Goal: Information Seeking & Learning: Check status

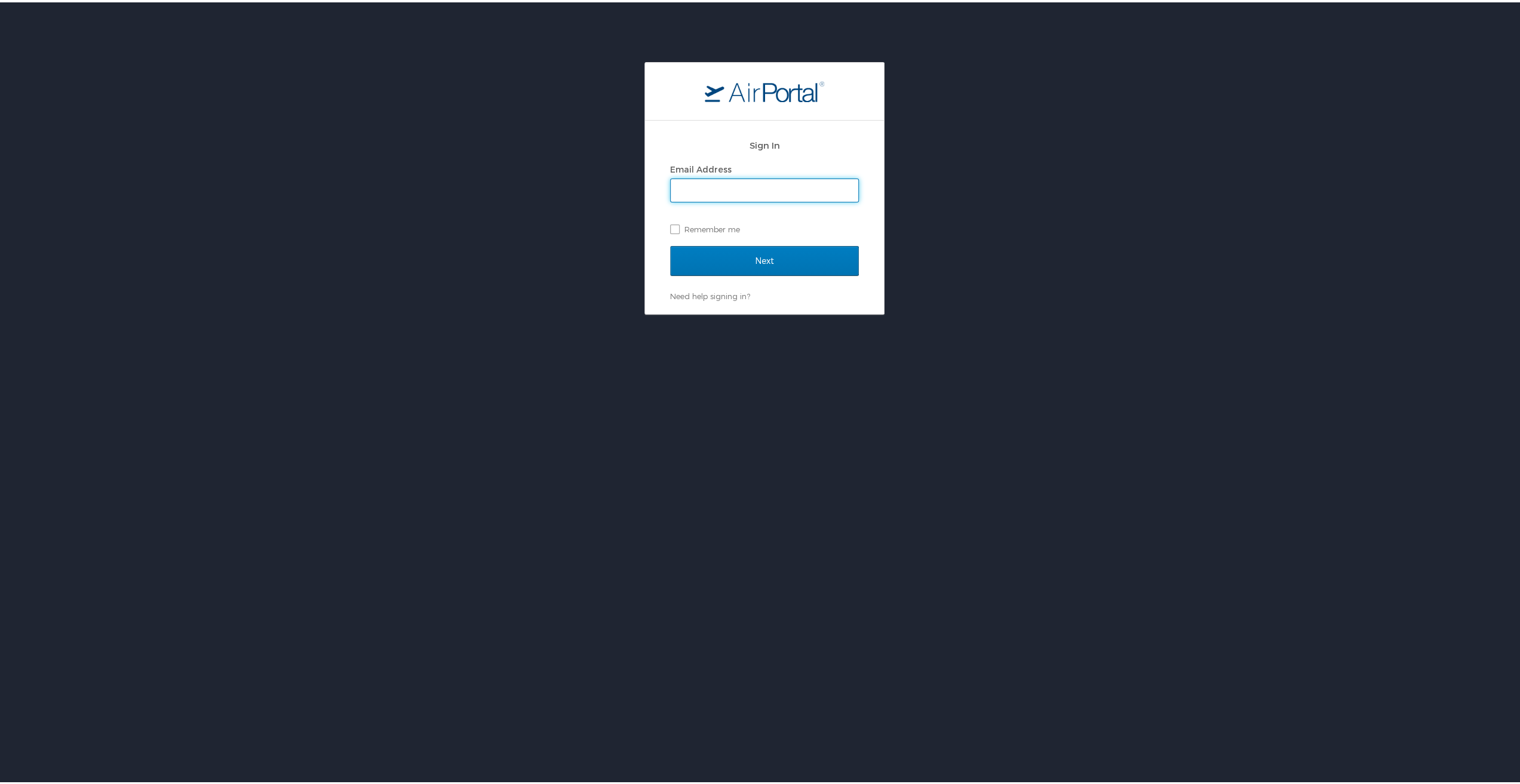
type input "brittany.george@la.gov"
click at [786, 244] on input "Next" at bounding box center [765, 258] width 189 height 30
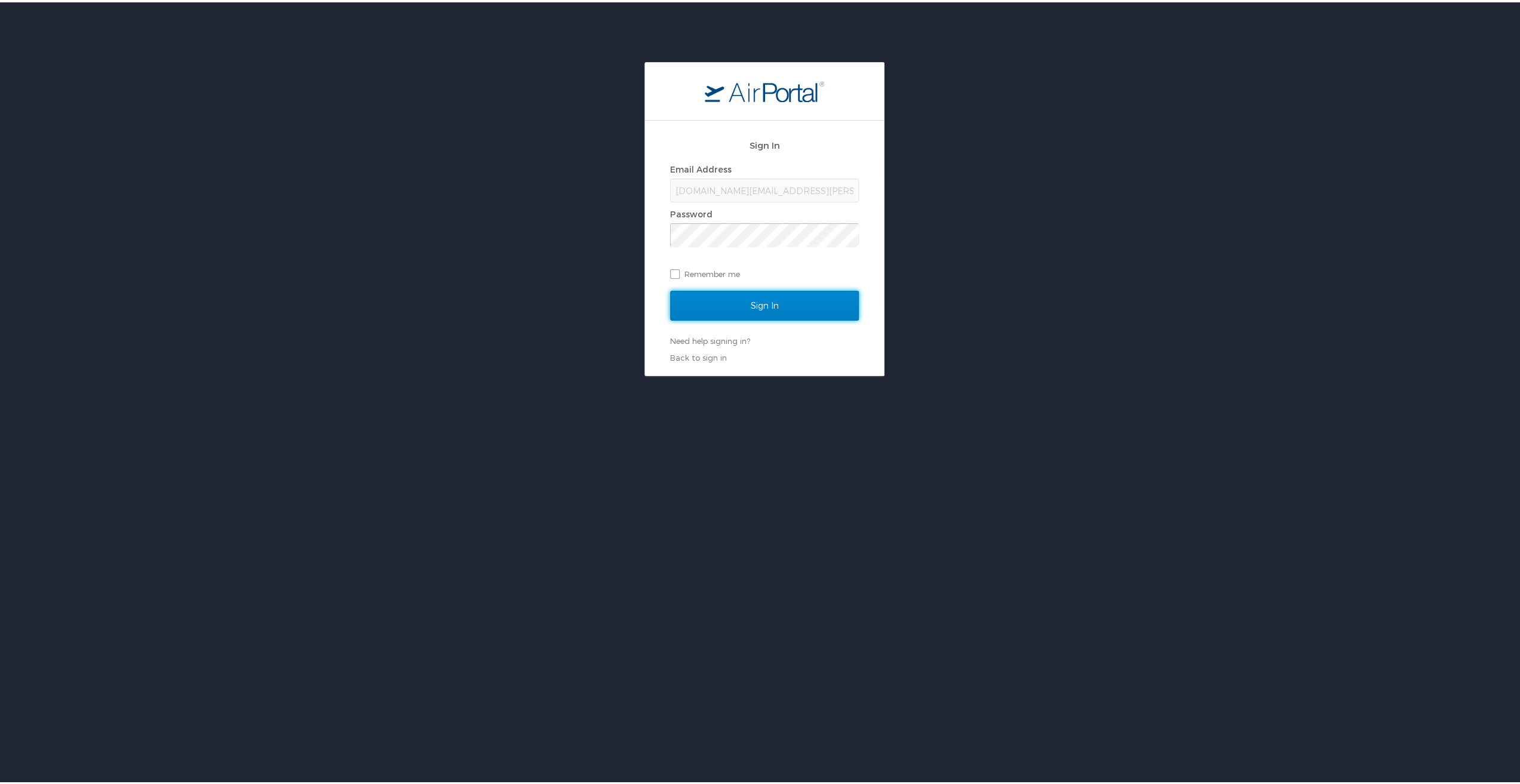
click at [763, 298] on input "Sign In" at bounding box center [765, 303] width 189 height 30
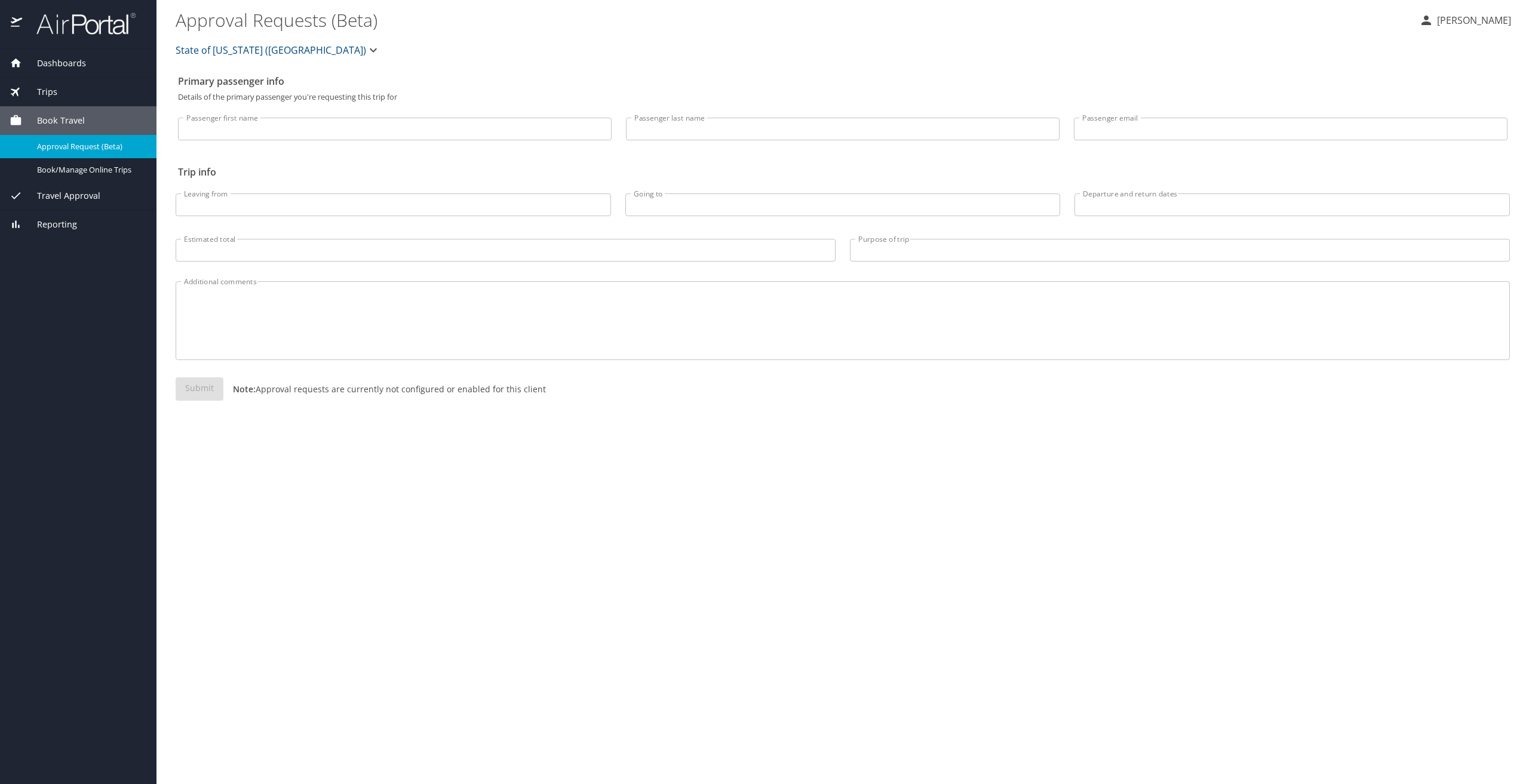
click at [80, 191] on span "Travel Approval" at bounding box center [61, 196] width 78 height 13
click at [60, 171] on span "Pending Trip Approvals" at bounding box center [89, 176] width 105 height 12
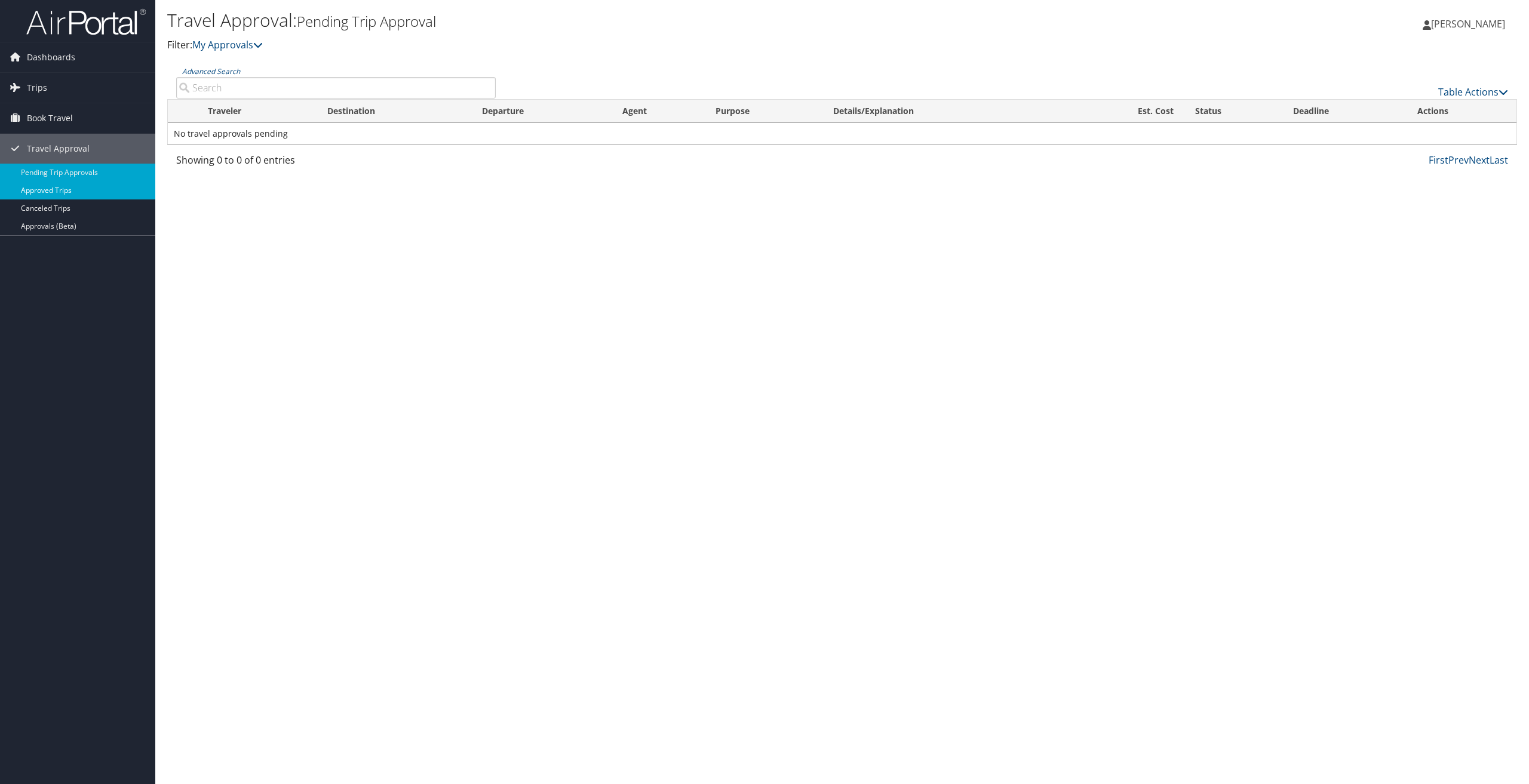
click at [59, 190] on link "Approved Trips" at bounding box center [78, 190] width 155 height 18
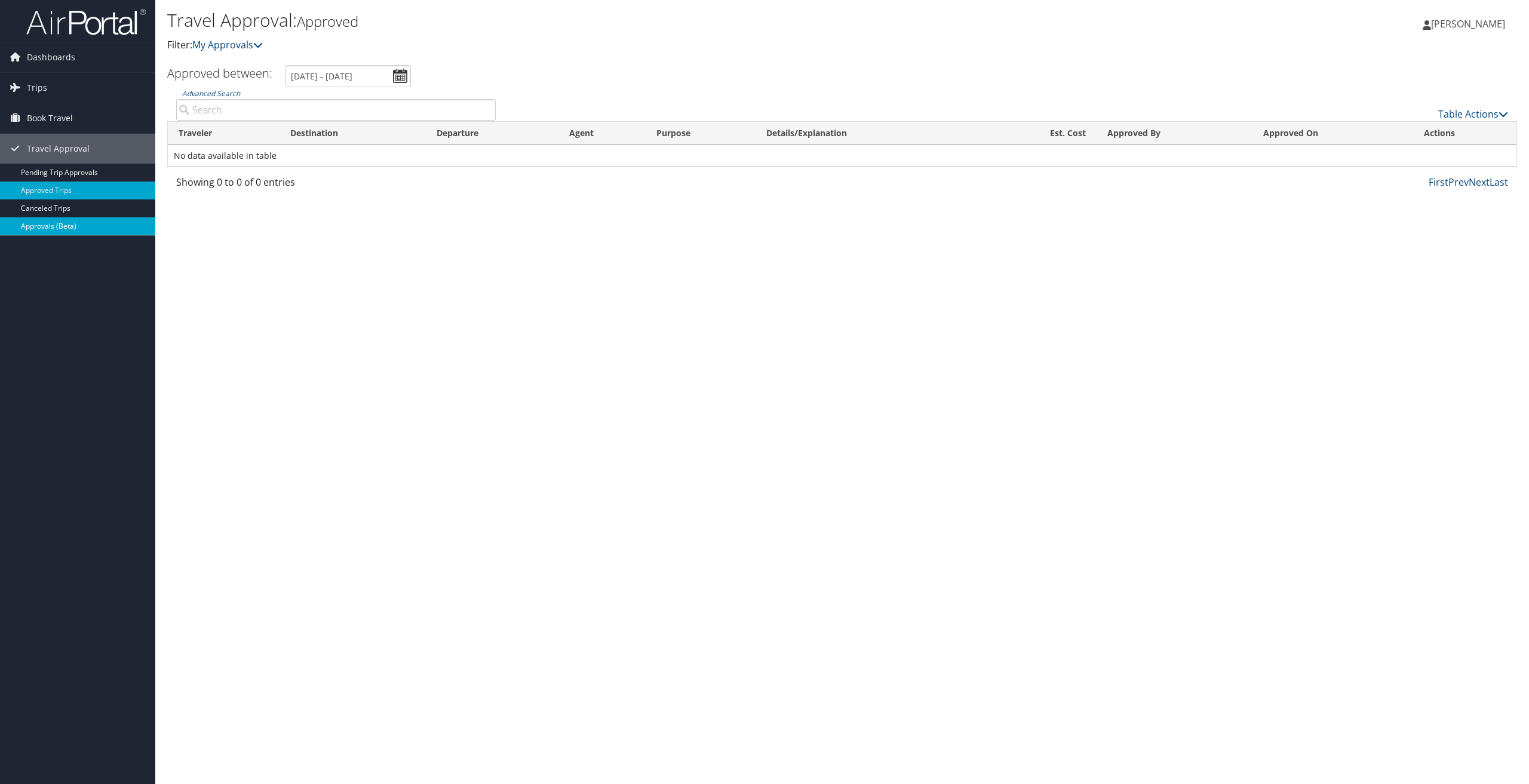
click at [38, 230] on link "Approvals (Beta)" at bounding box center [78, 226] width 155 height 18
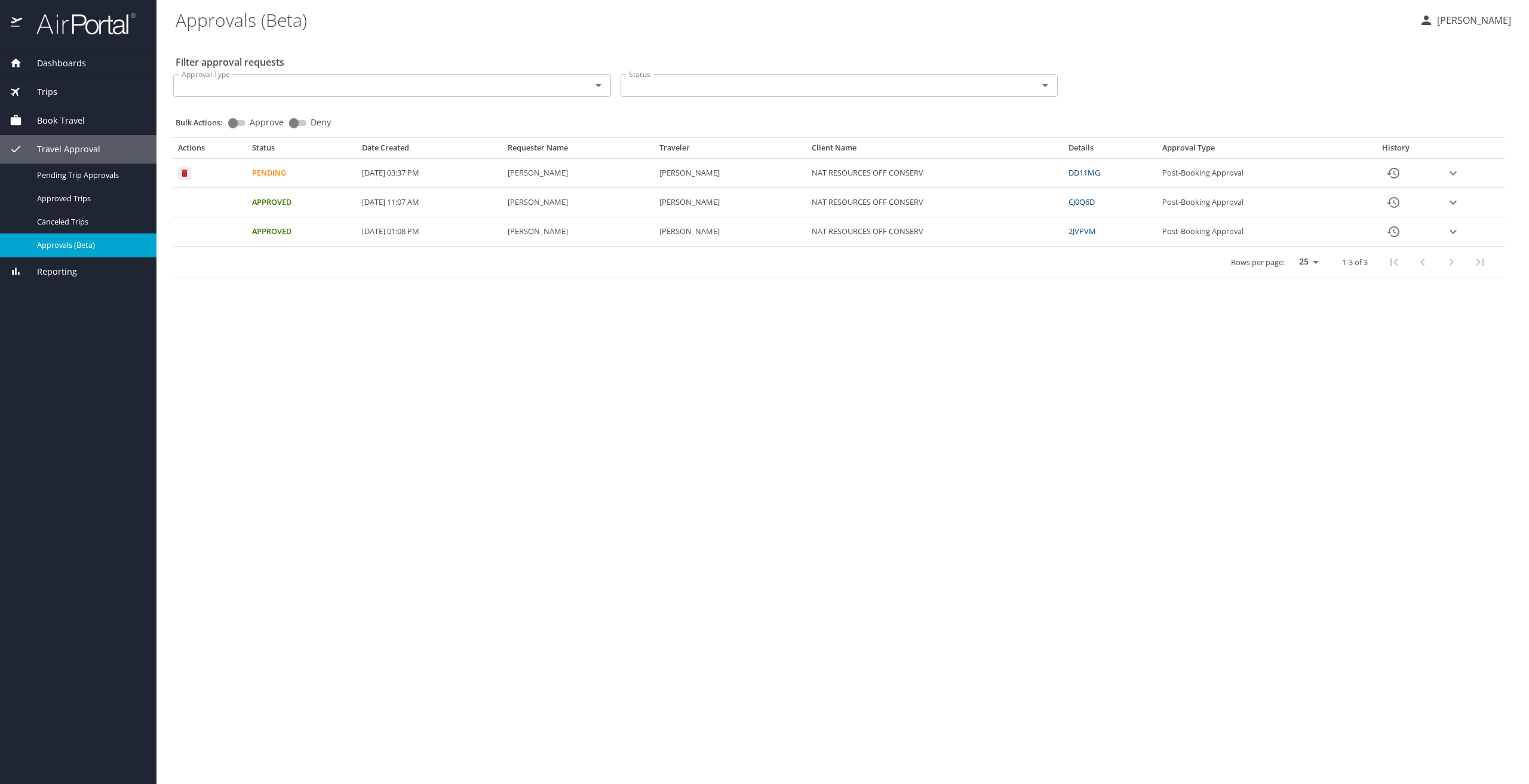
click at [1451, 171] on icon "expand row" at bounding box center [1453, 173] width 15 height 15
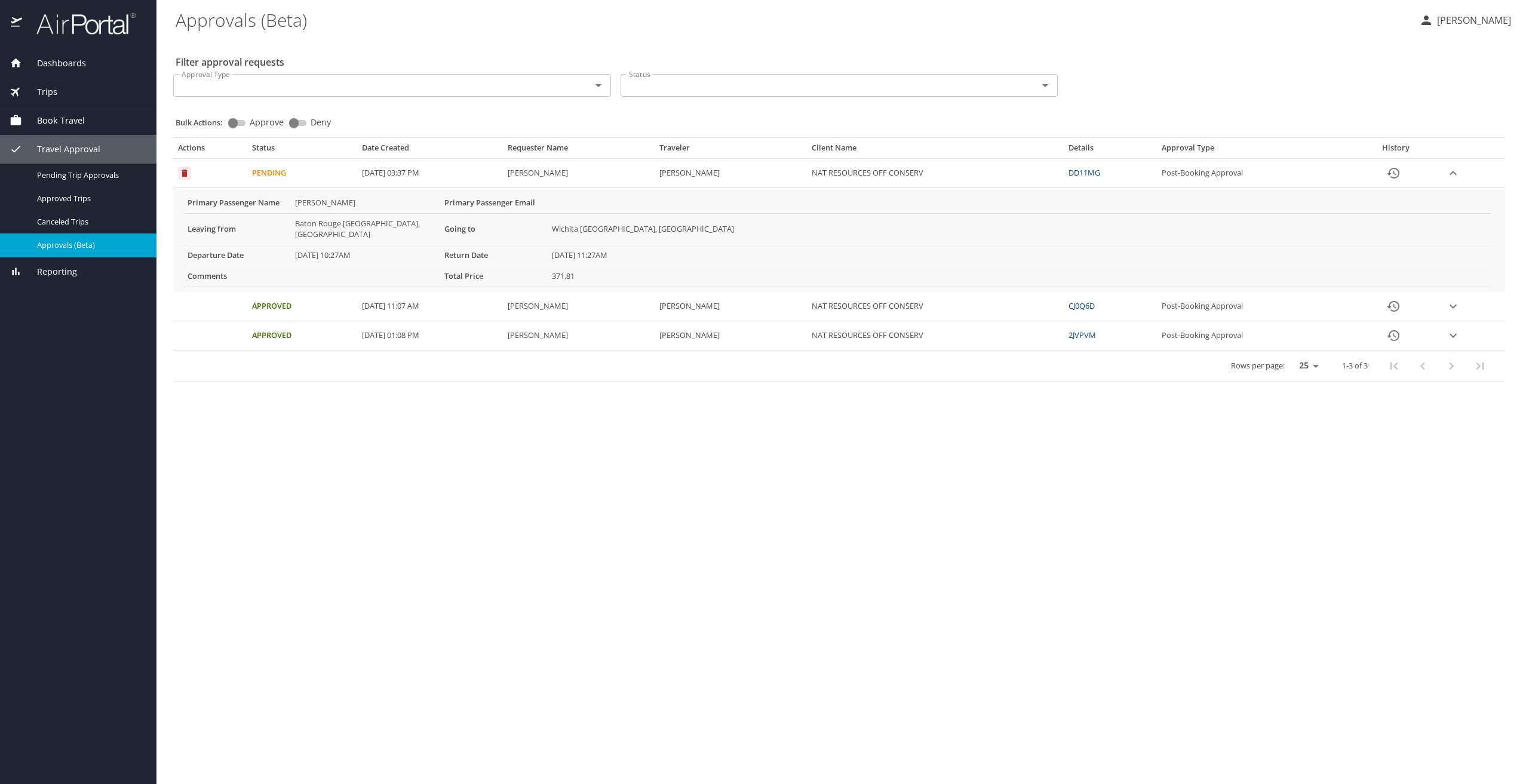
click at [559, 491] on main "Approvals (Beta) Brittany George Filter approval requests Approval Type Approva…" at bounding box center [843, 392] width 1373 height 784
click at [1407, 176] on button "History" at bounding box center [1393, 173] width 28 height 28
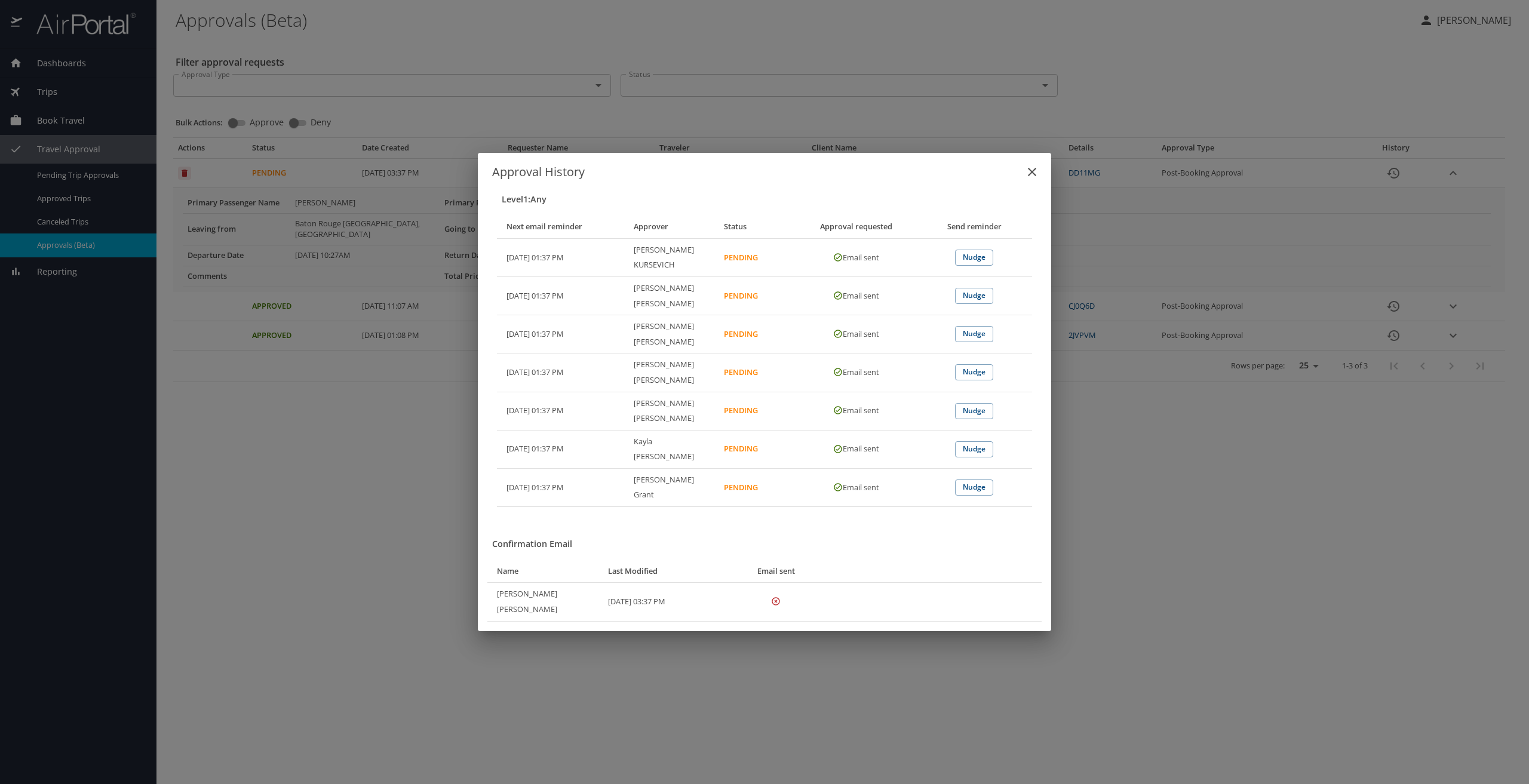
click at [880, 219] on div "Level 1 : Any Next email reminder Approver Status Approval requested Send remin…" at bounding box center [764, 344] width 554 height 344
click at [896, 647] on div "Approval History Level 1 : Any Next email reminder Approver Status Approval req…" at bounding box center [764, 392] width 1529 height 784
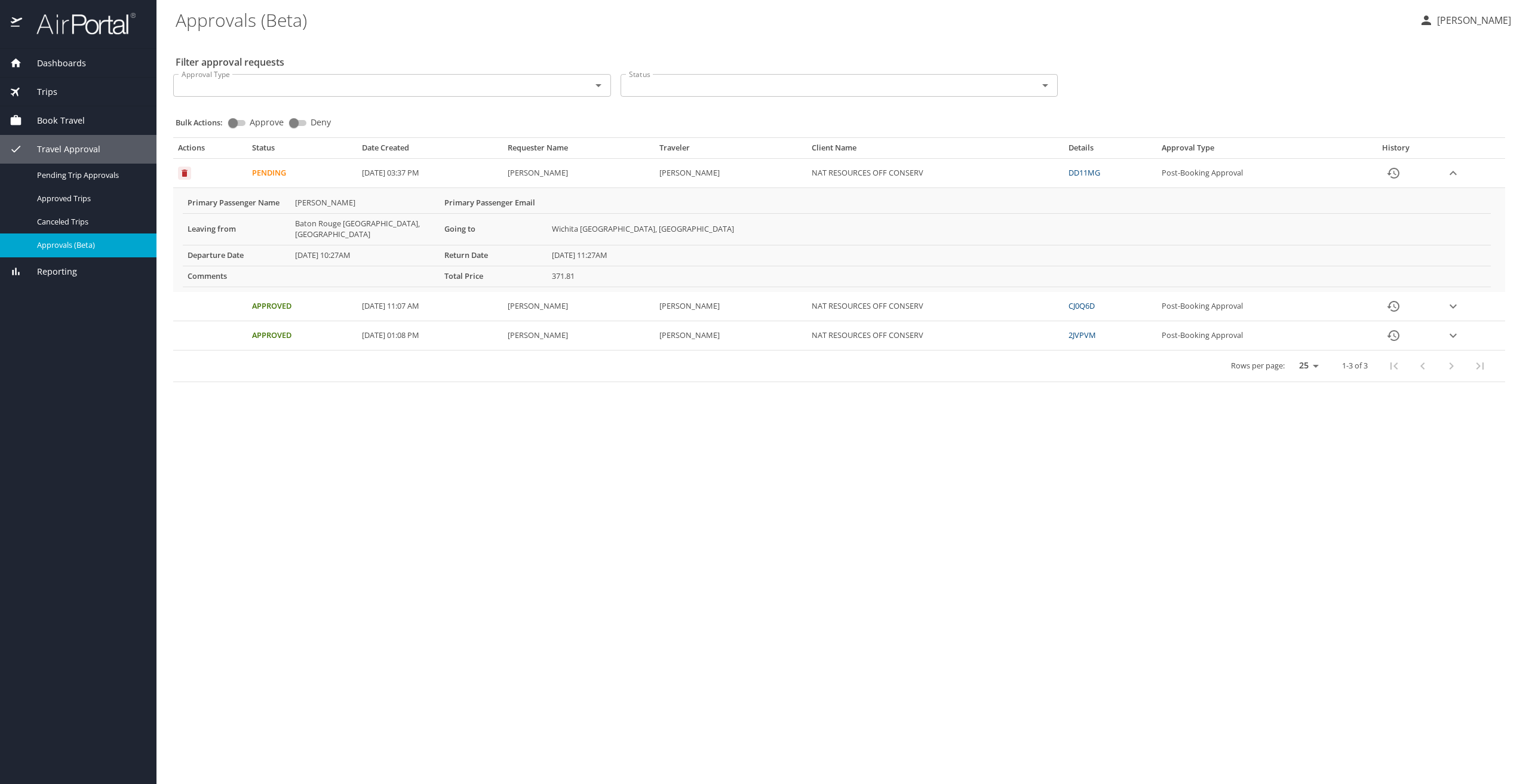
click at [65, 93] on div "Trips" at bounding box center [78, 92] width 137 height 13
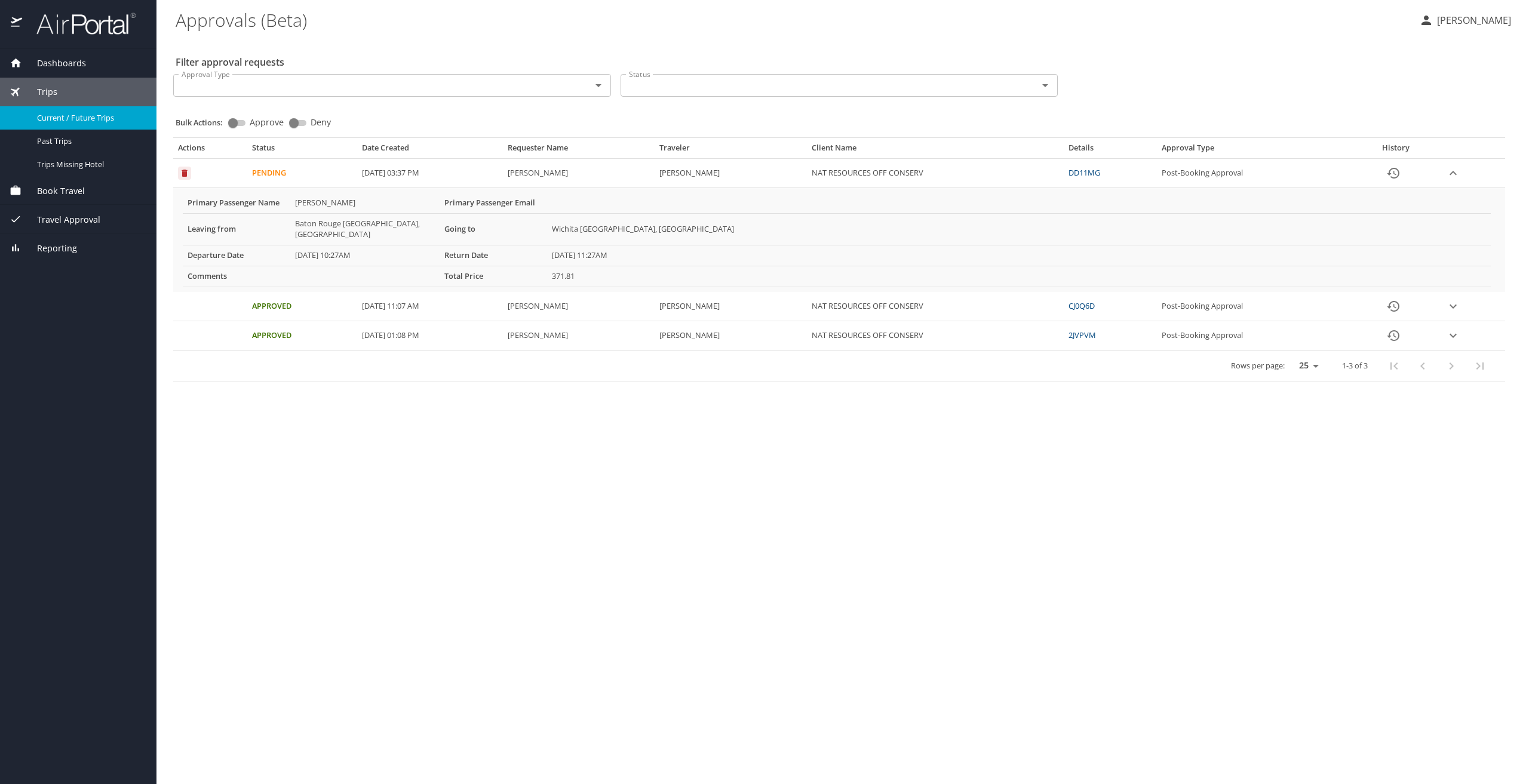
click at [97, 116] on span "Current / Future Trips" at bounding box center [89, 118] width 105 height 12
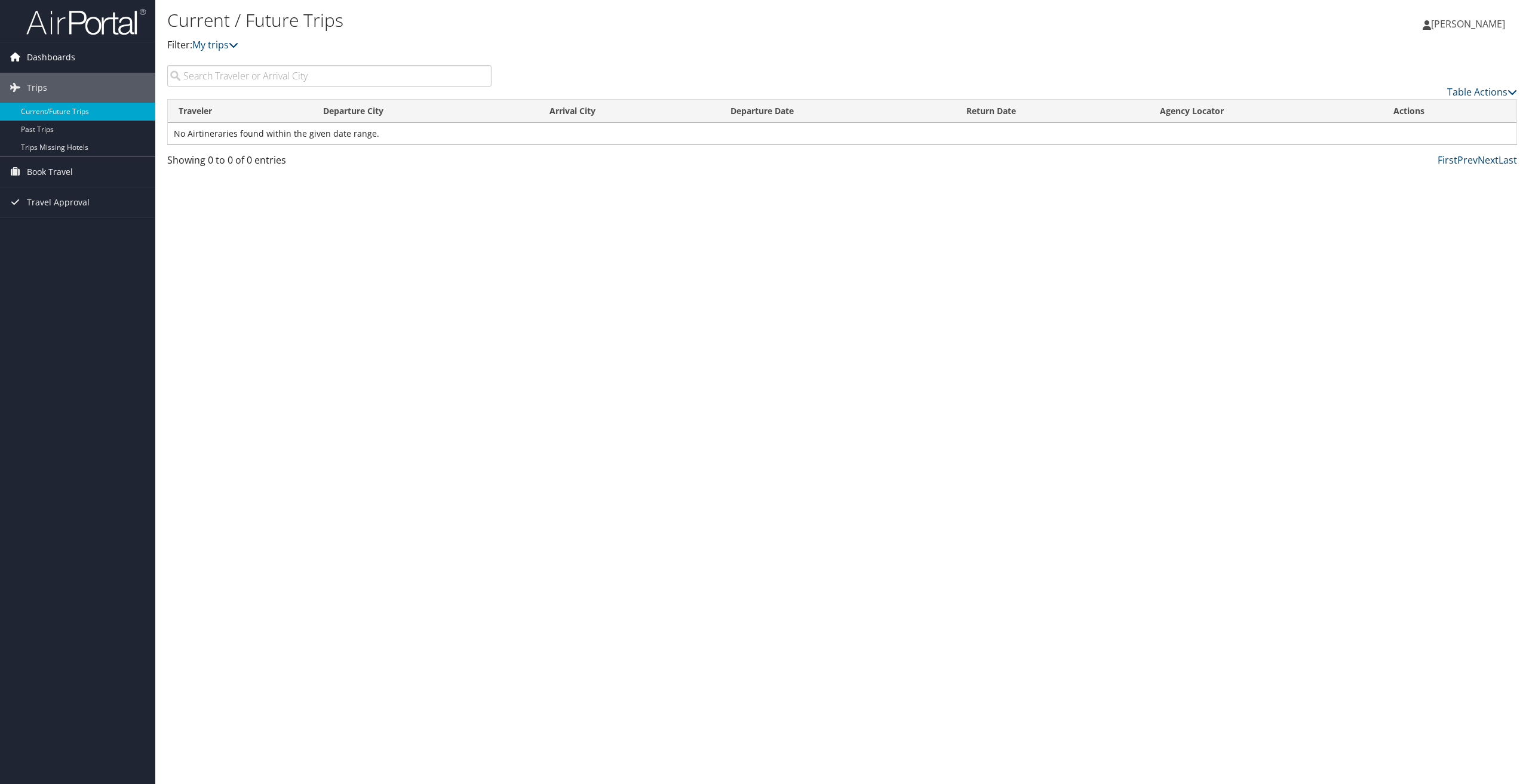
click at [60, 59] on span "Dashboards" at bounding box center [51, 57] width 49 height 30
click at [55, 71] on span "Dashboards" at bounding box center [51, 57] width 49 height 30
click at [61, 62] on span "Dashboards" at bounding box center [51, 57] width 49 height 30
click at [46, 90] on link "Trips" at bounding box center [78, 104] width 155 height 30
click at [47, 80] on link "My Travel Dashboard" at bounding box center [78, 81] width 155 height 18
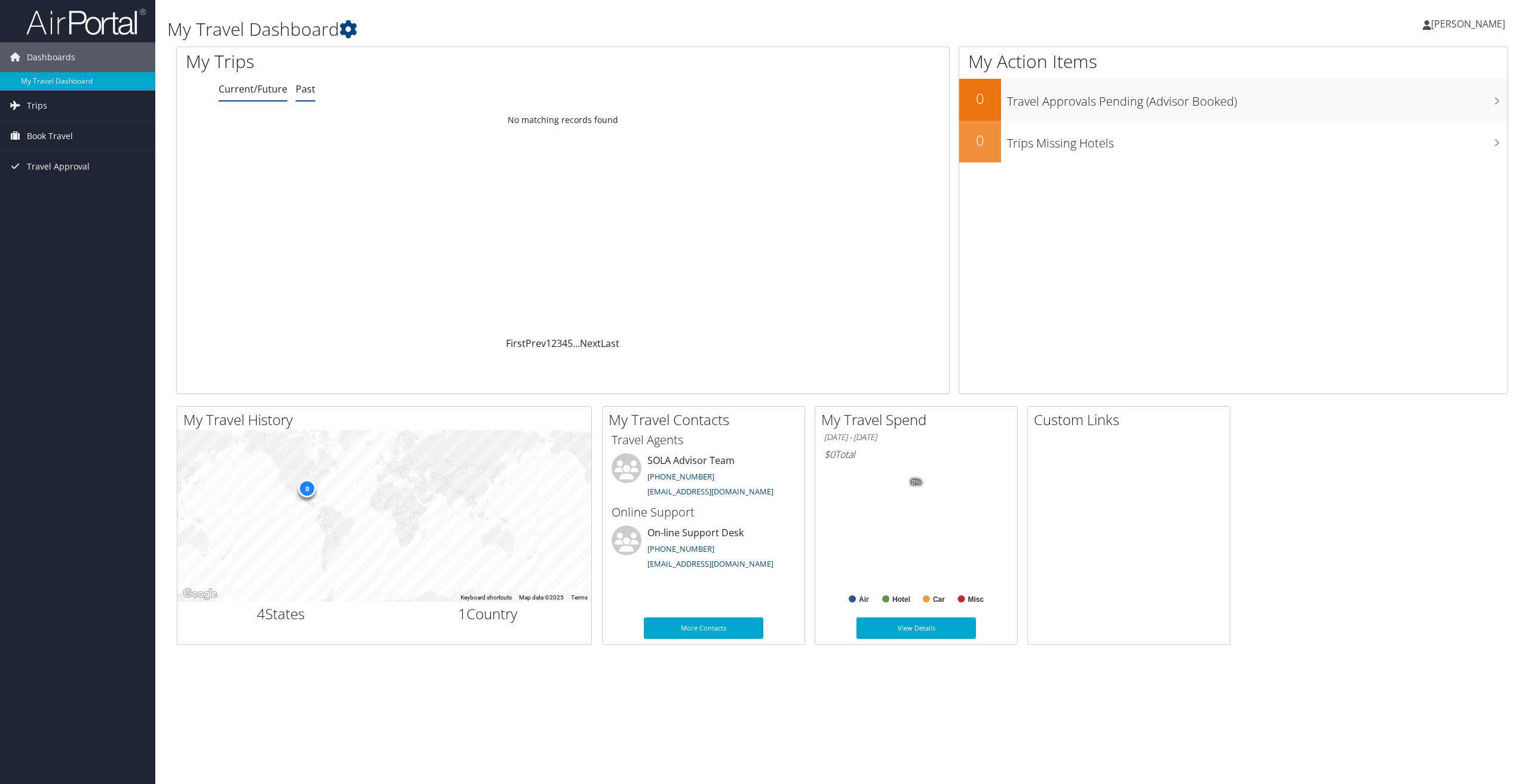
click at [296, 94] on link "Past" at bounding box center [305, 89] width 20 height 13
click at [269, 92] on link "Current/Future" at bounding box center [253, 89] width 69 height 13
click at [309, 486] on div "9" at bounding box center [307, 488] width 18 height 18
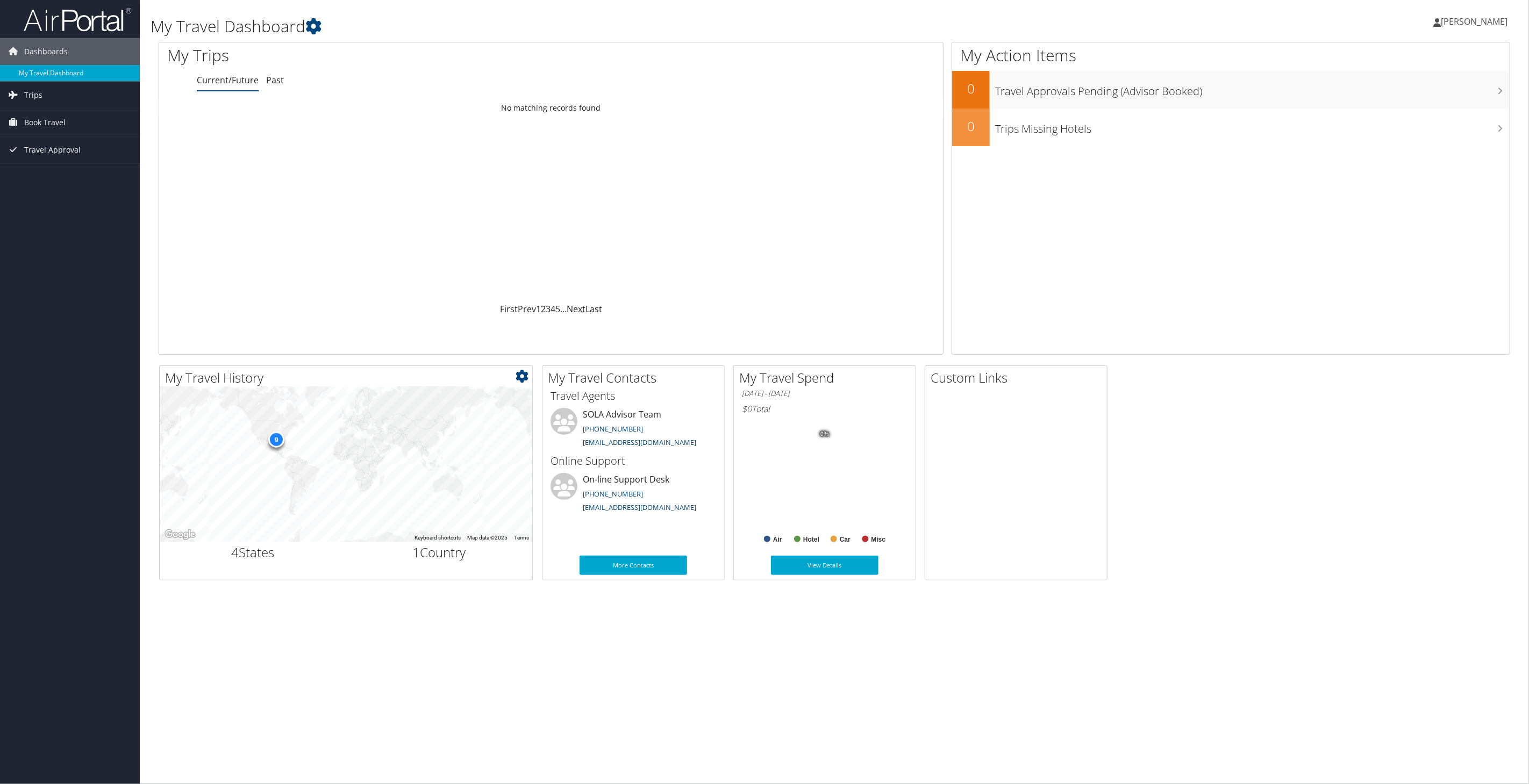
click at [522, 372] on icon at bounding box center [522, 376] width 13 height 13
click at [442, 391] on link "Small" at bounding box center [458, 394] width 141 height 18
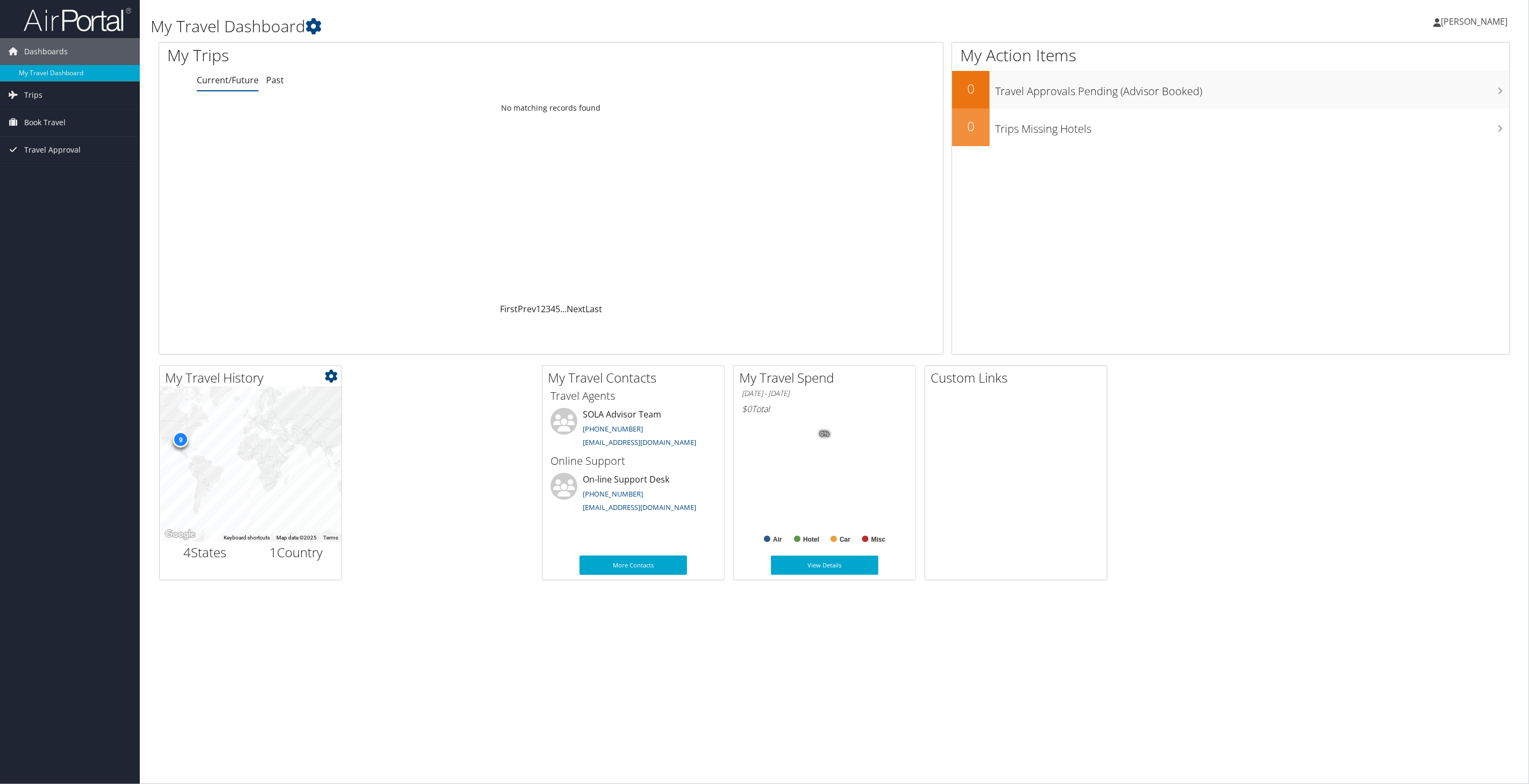
click at [333, 381] on icon at bounding box center [331, 376] width 13 height 13
click at [303, 430] on link "Large" at bounding box center [267, 431] width 141 height 18
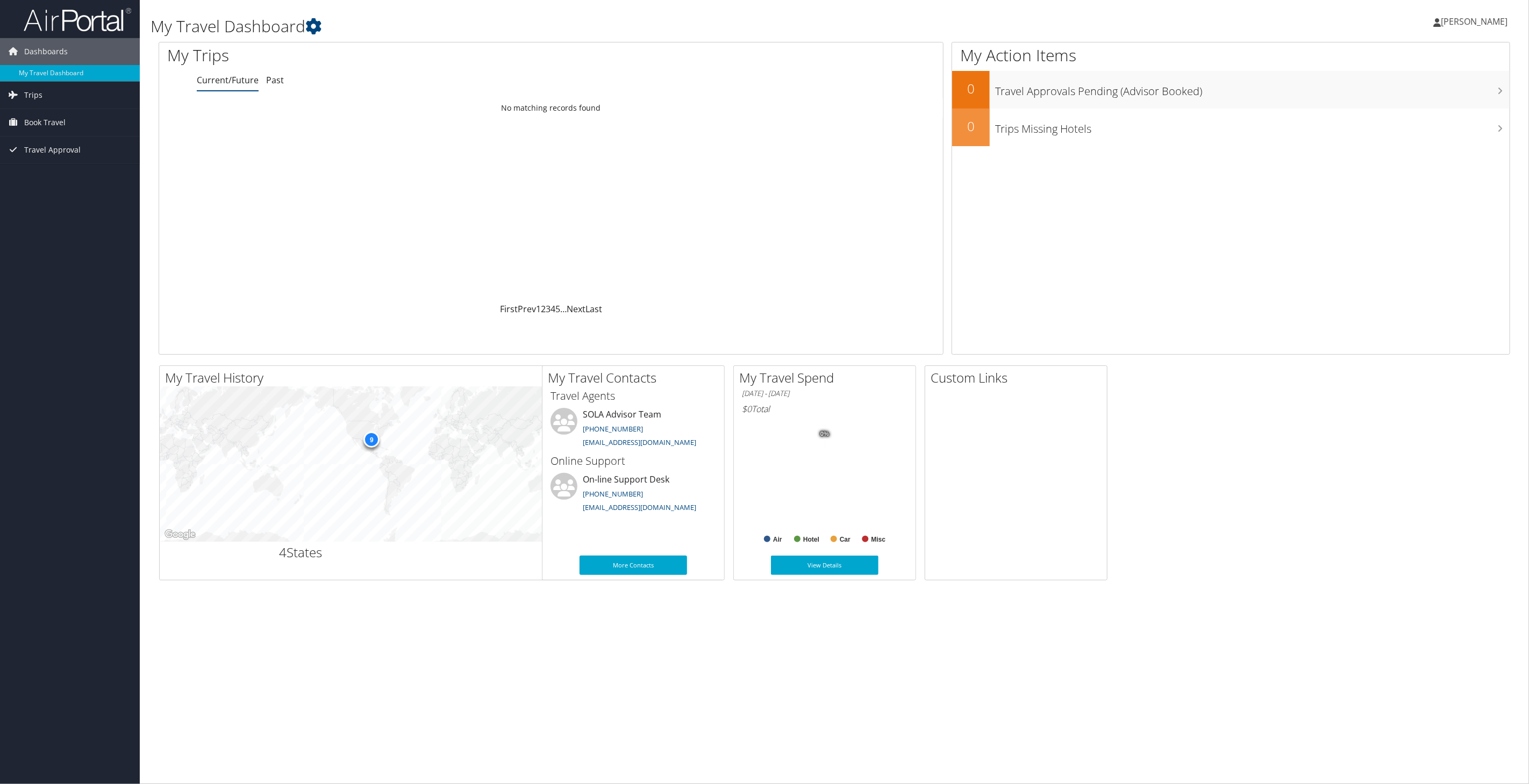
click at [365, 438] on div "9" at bounding box center [371, 439] width 16 height 16
click at [371, 439] on div "9" at bounding box center [371, 439] width 16 height 16
click at [311, 549] on h2 "4 States" at bounding box center [301, 552] width 265 height 18
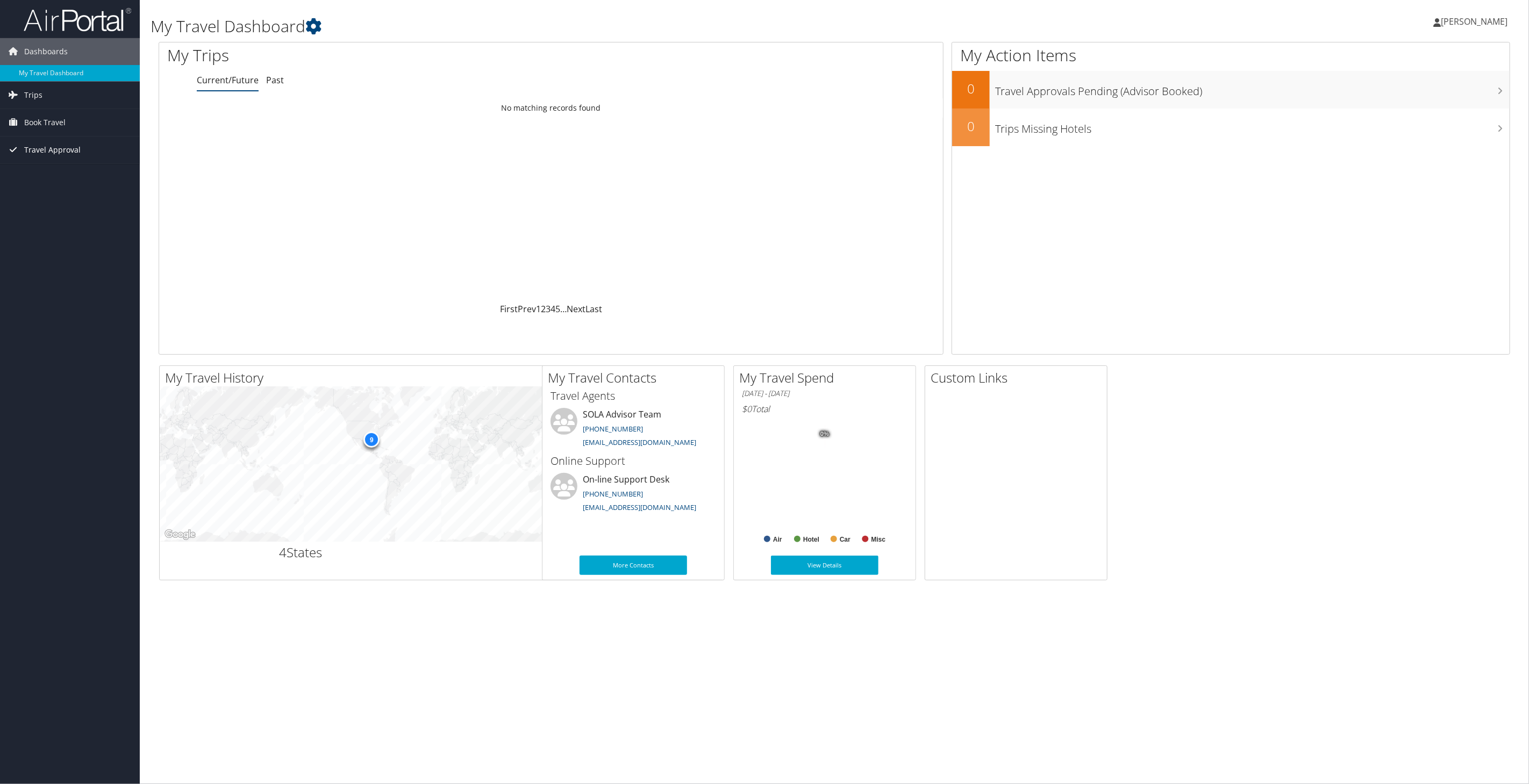
click at [53, 147] on span "Travel Approval" at bounding box center [52, 150] width 56 height 27
